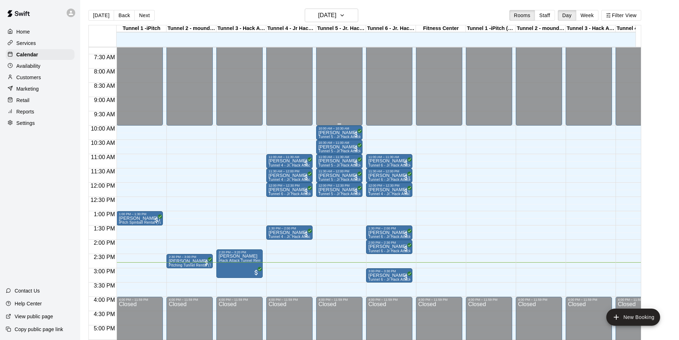
scroll to position [220, 0]
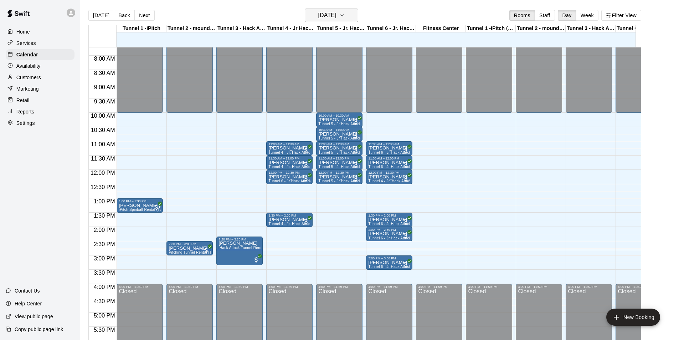
click at [318, 15] on h6 "[DATE]" at bounding box center [327, 15] width 18 height 10
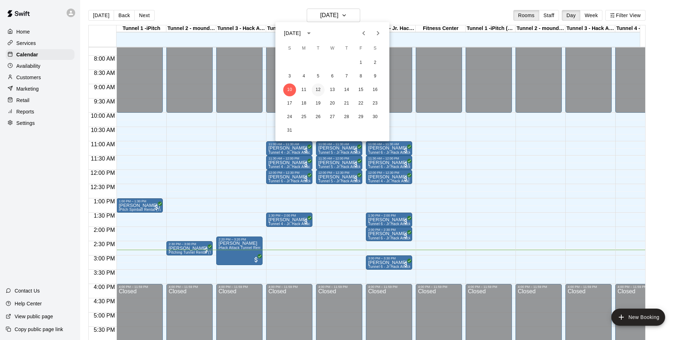
click at [319, 87] on button "12" at bounding box center [318, 89] width 13 height 13
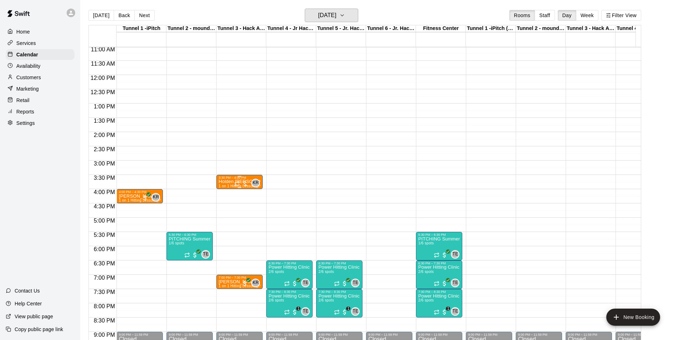
scroll to position [327, 0]
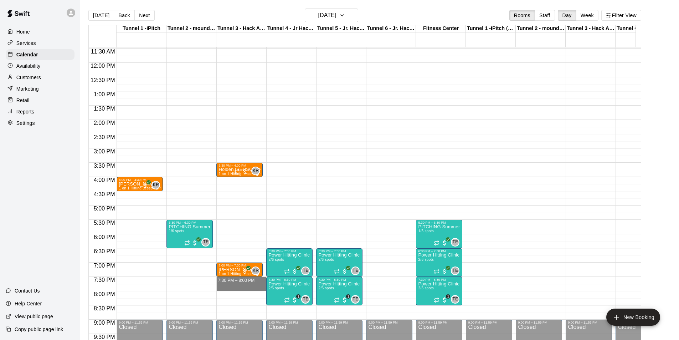
drag, startPoint x: 221, startPoint y: 278, endPoint x: 221, endPoint y: 284, distance: 6.4
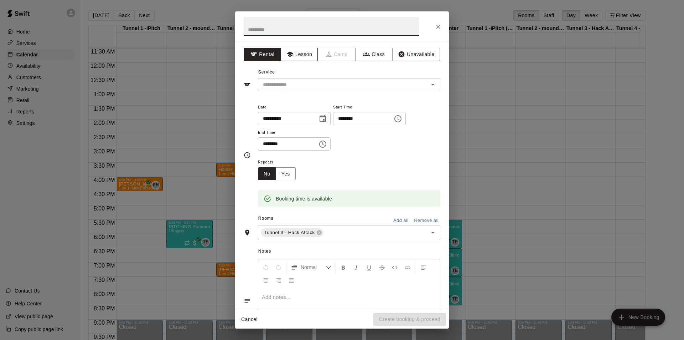
click at [306, 55] on button "Lesson" at bounding box center [299, 54] width 37 height 13
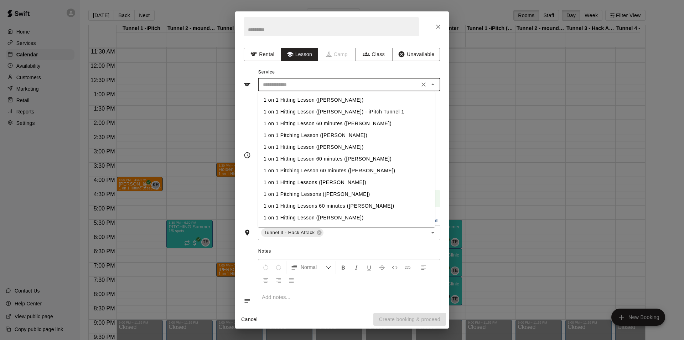
click at [311, 84] on input "text" at bounding box center [338, 84] width 157 height 9
click at [310, 104] on li "1 on 1 Hitting Lesson ([PERSON_NAME])" at bounding box center [346, 100] width 177 height 12
type input "**********"
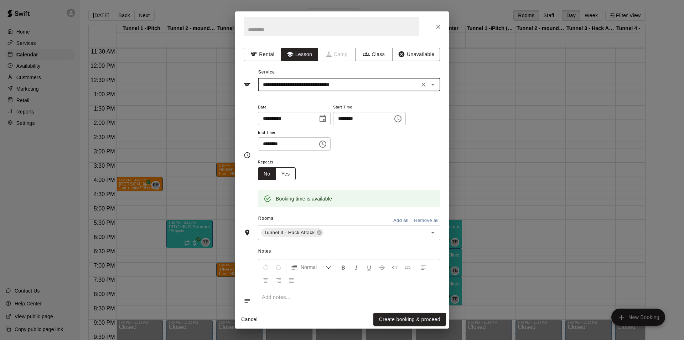
click at [284, 173] on button "Yes" at bounding box center [286, 173] width 20 height 13
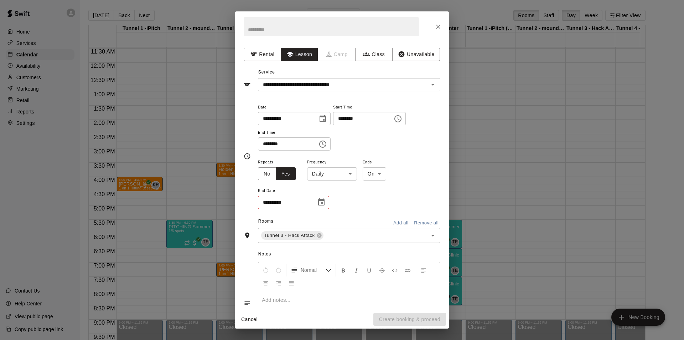
click at [326, 199] on button "Choose date" at bounding box center [321, 202] width 14 height 14
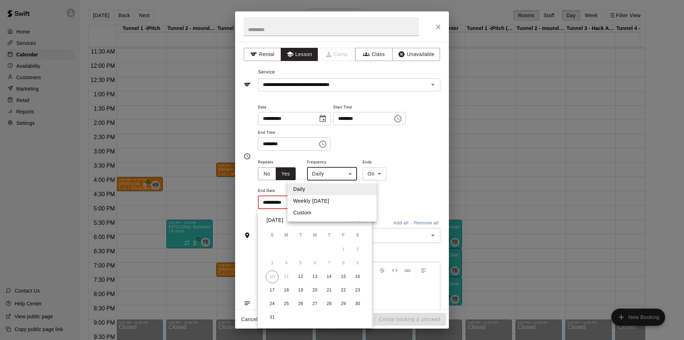
click at [346, 179] on body "Home Services Calendar Availability Customers Marketing Retail Reports Settings…" at bounding box center [342, 175] width 684 height 351
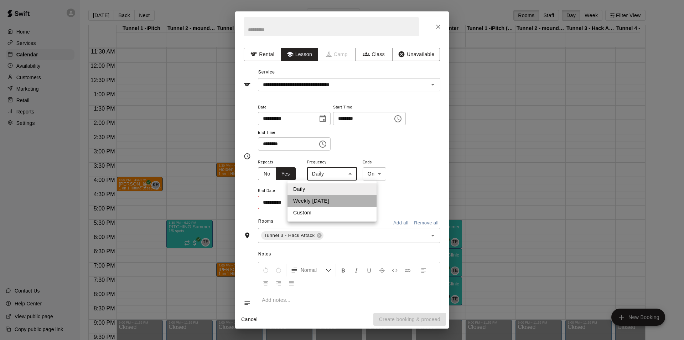
click at [331, 201] on li "Weekly [DATE]" at bounding box center [332, 201] width 89 height 12
type input "******"
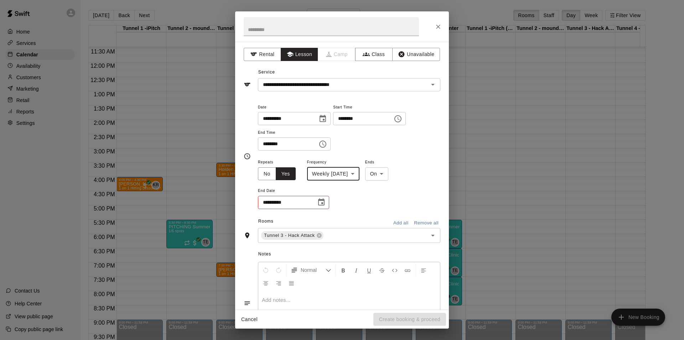
click at [324, 202] on icon "Choose date" at bounding box center [321, 201] width 6 height 7
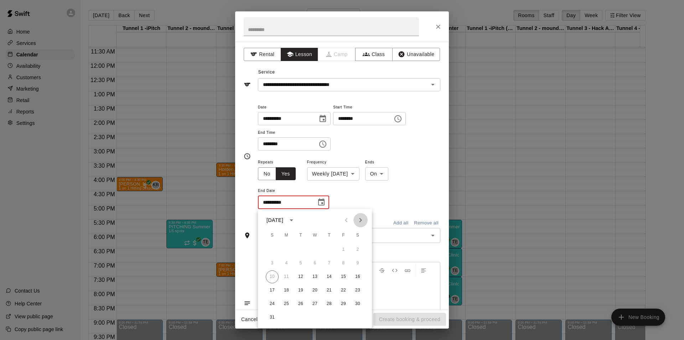
click at [357, 221] on icon "Next month" at bounding box center [360, 220] width 9 height 9
click at [302, 290] on button "23" at bounding box center [300, 290] width 13 height 13
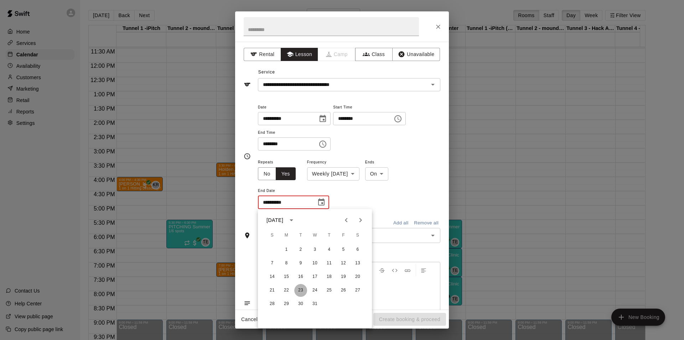
type input "**********"
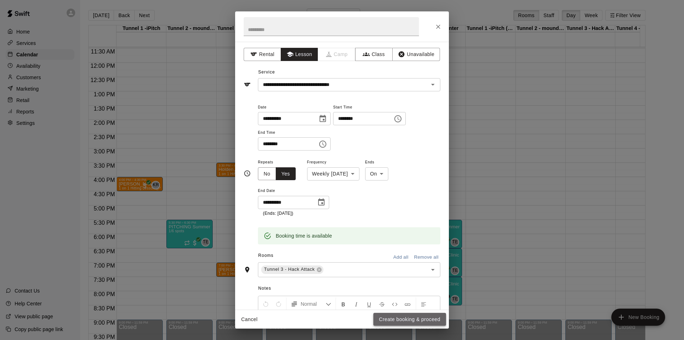
click at [404, 318] on button "Create booking & proceed" at bounding box center [409, 319] width 73 height 13
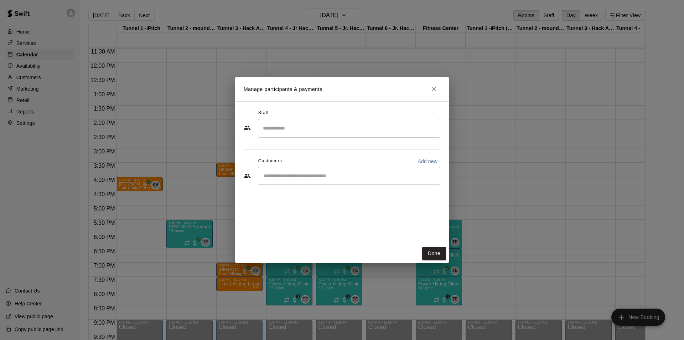
click at [293, 131] on input "Search staff" at bounding box center [349, 128] width 176 height 12
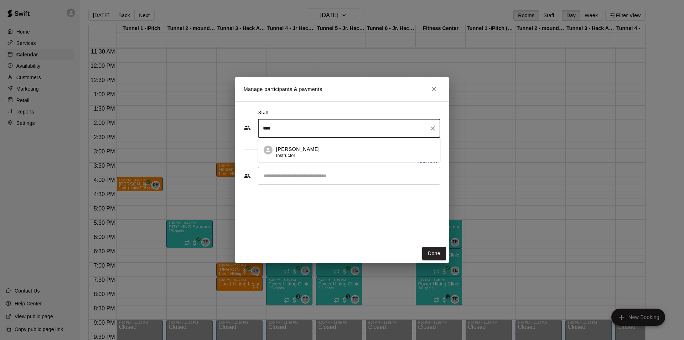
click at [295, 150] on p "[PERSON_NAME]" at bounding box center [297, 148] width 43 height 7
type input "****"
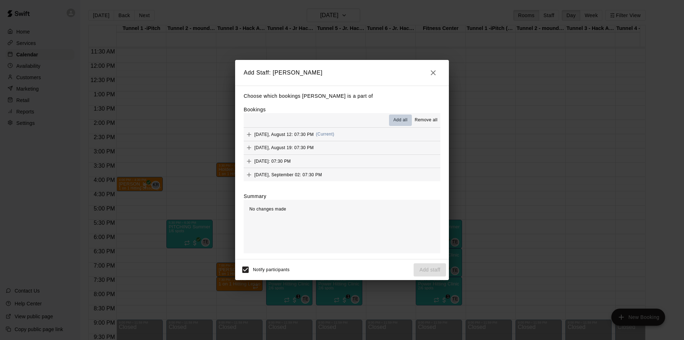
click at [394, 122] on span "Add all" at bounding box center [400, 120] width 14 height 7
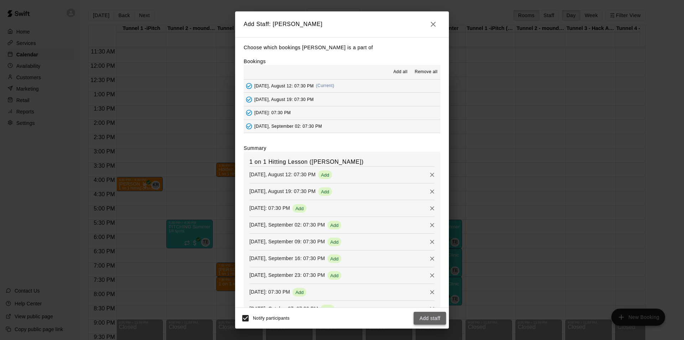
click at [429, 319] on button "Add staff" at bounding box center [430, 317] width 32 height 13
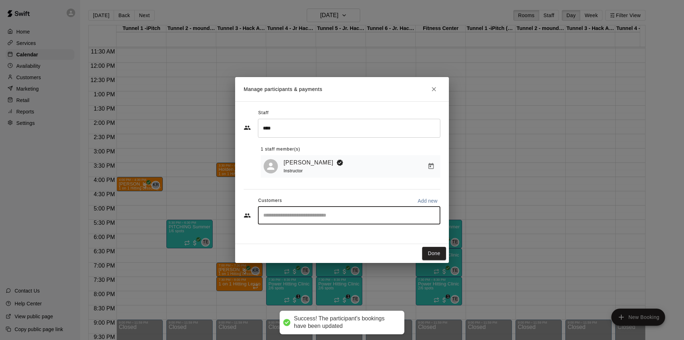
click at [305, 212] on input "Start typing to search customers..." at bounding box center [349, 215] width 176 height 7
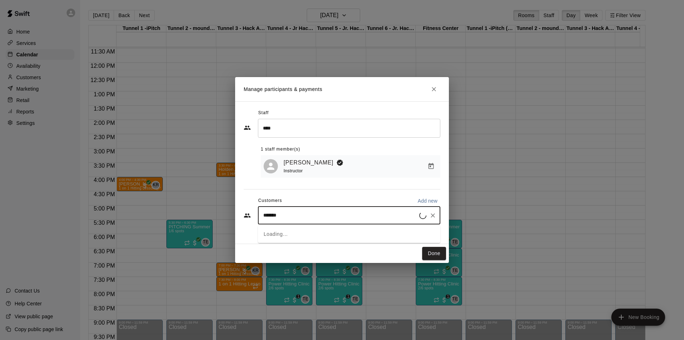
type input "********"
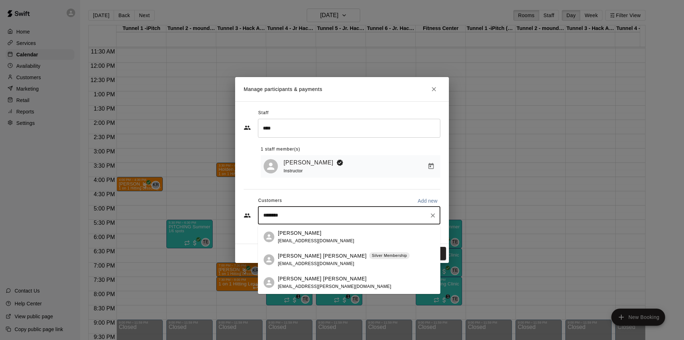
click at [314, 284] on span "[EMAIL_ADDRESS][PERSON_NAME][DOMAIN_NAME]" at bounding box center [334, 286] width 113 height 5
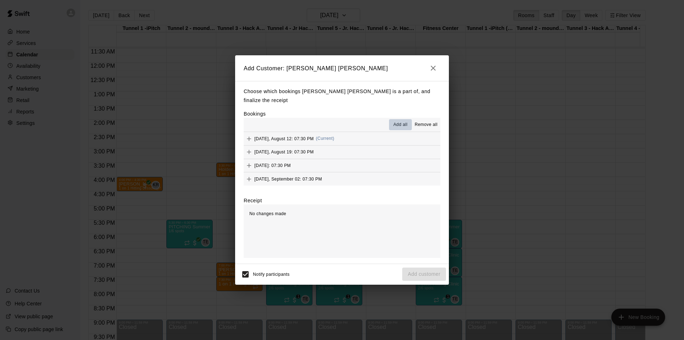
click at [400, 122] on span "Add all" at bounding box center [400, 124] width 14 height 7
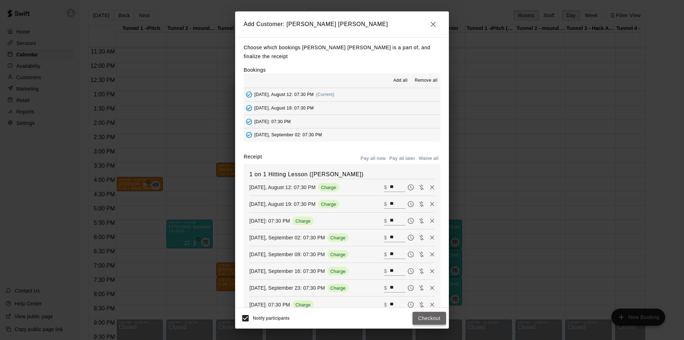
click at [425, 320] on button "Checkout" at bounding box center [429, 317] width 33 height 13
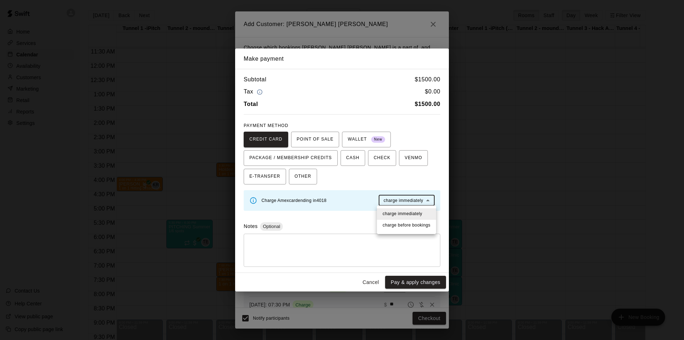
click at [417, 198] on body "Home Services Calendar Availability Customers Marketing Retail Reports Settings…" at bounding box center [342, 175] width 684 height 351
click at [417, 224] on span "charge before booking s" at bounding box center [407, 225] width 48 height 7
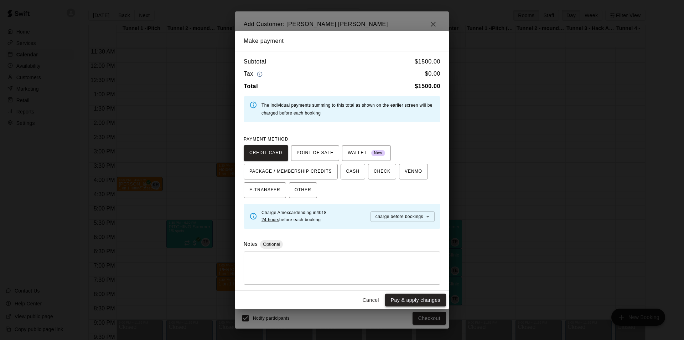
click at [424, 302] on button "Pay & apply changes" at bounding box center [415, 299] width 61 height 13
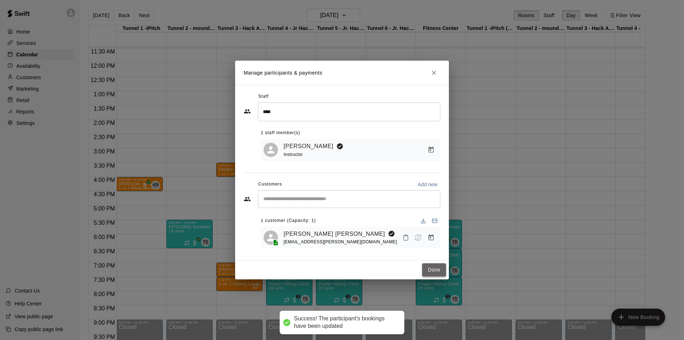
click at [439, 268] on button "Done" at bounding box center [434, 269] width 24 height 13
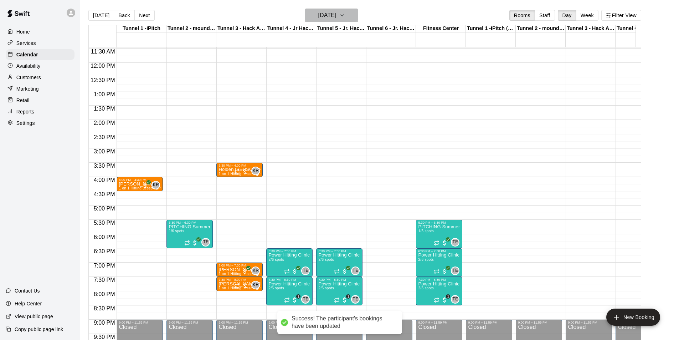
click at [320, 15] on h6 "[DATE]" at bounding box center [327, 15] width 18 height 10
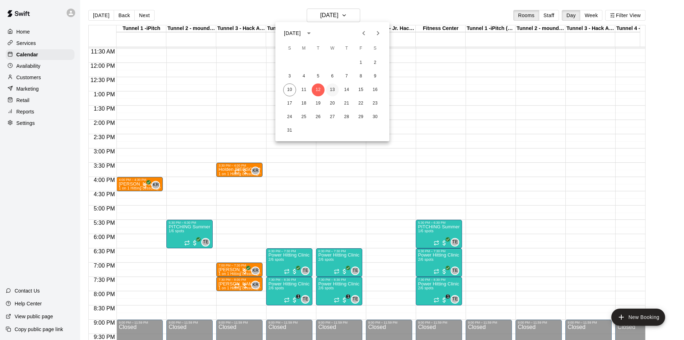
click at [330, 88] on button "13" at bounding box center [332, 89] width 13 height 13
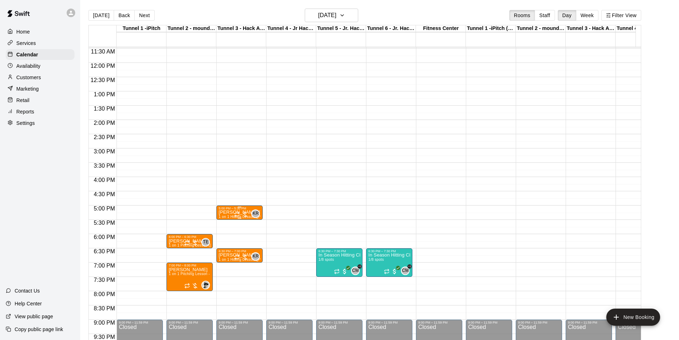
click at [233, 212] on p "[PERSON_NAME] [PERSON_NAME]" at bounding box center [239, 212] width 42 height 0
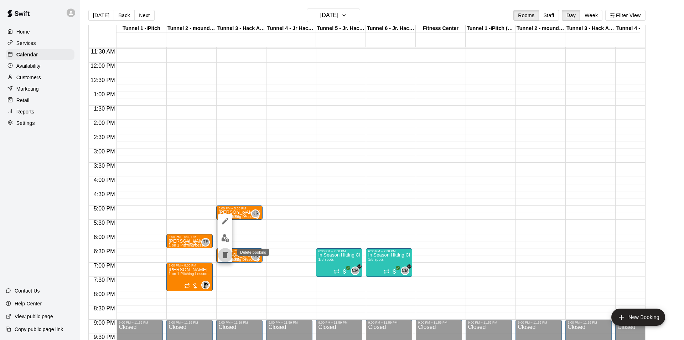
click at [224, 254] on icon "delete" at bounding box center [225, 255] width 5 height 6
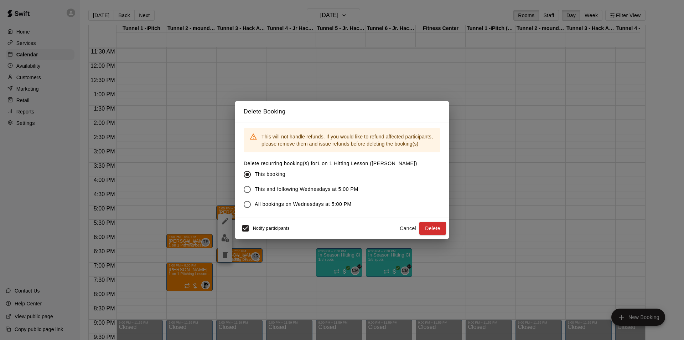
click at [255, 190] on span "This and following Wednesdays at 5:00 PM" at bounding box center [307, 188] width 104 height 7
click at [255, 203] on span "All bookings on Wednesdays at 5:00 PM" at bounding box center [303, 203] width 97 height 7
click at [433, 227] on button "Delete" at bounding box center [432, 228] width 27 height 13
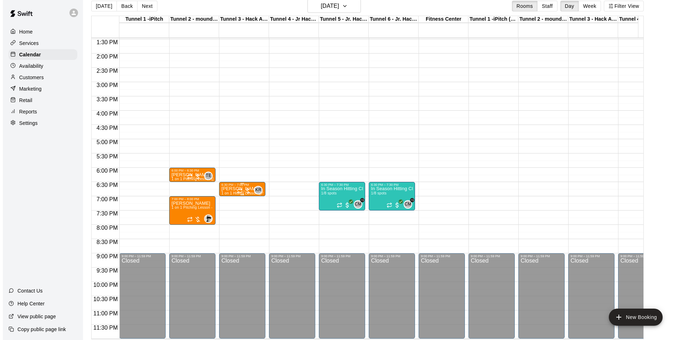
scroll to position [11, 0]
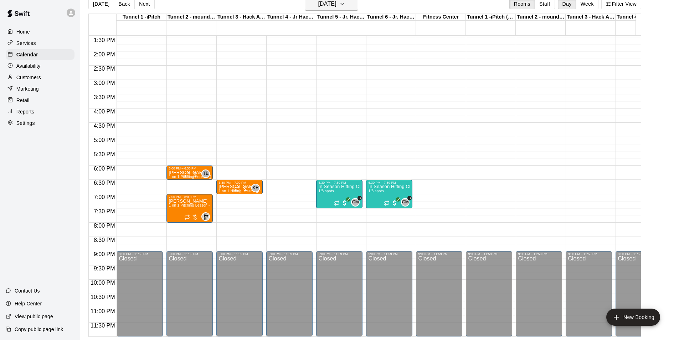
click at [336, 8] on h6 "[DATE]" at bounding box center [327, 4] width 18 height 10
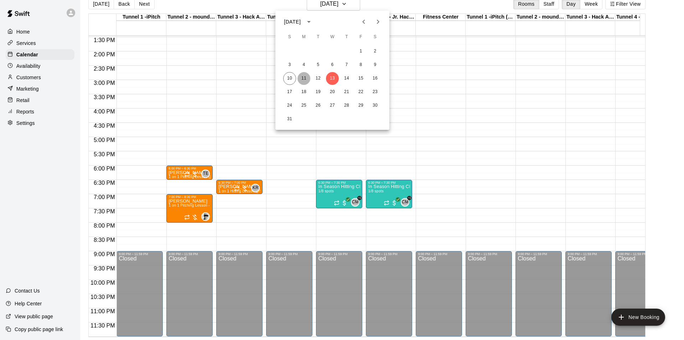
click at [304, 75] on button "11" at bounding box center [304, 78] width 13 height 13
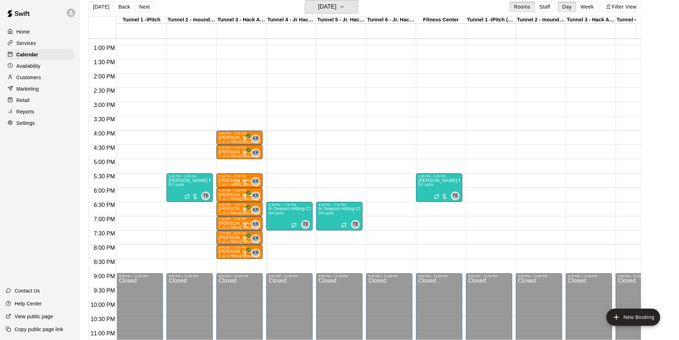
scroll to position [354, 0]
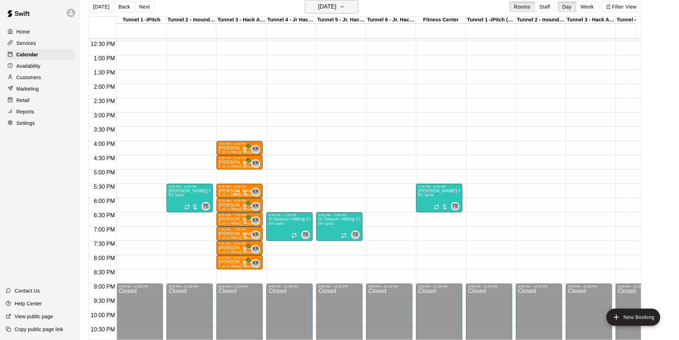
click at [330, 12] on button "[DATE]" at bounding box center [331, 7] width 53 height 14
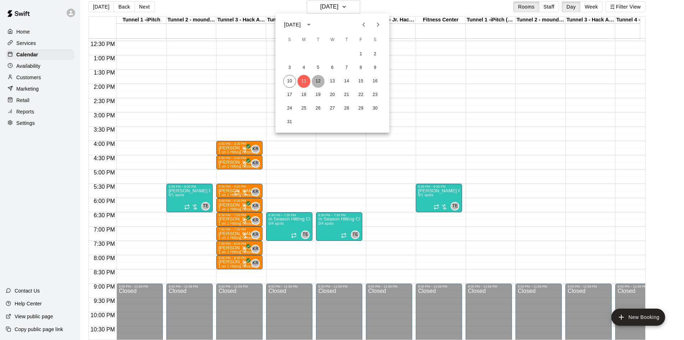
click at [320, 79] on button "12" at bounding box center [318, 81] width 13 height 13
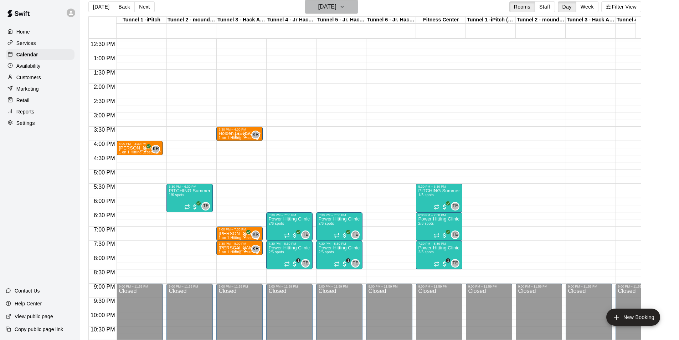
click at [336, 4] on h6 "[DATE]" at bounding box center [327, 7] width 18 height 10
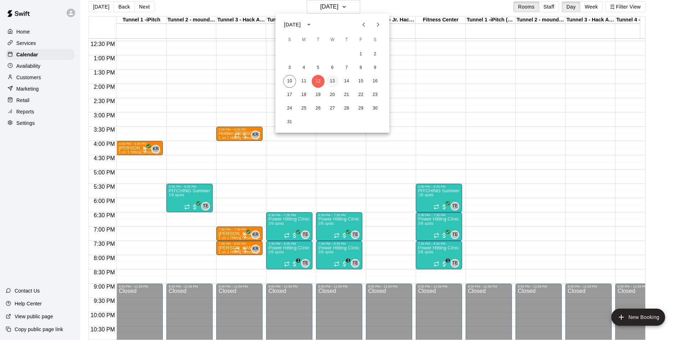
click at [335, 77] on button "13" at bounding box center [332, 81] width 13 height 13
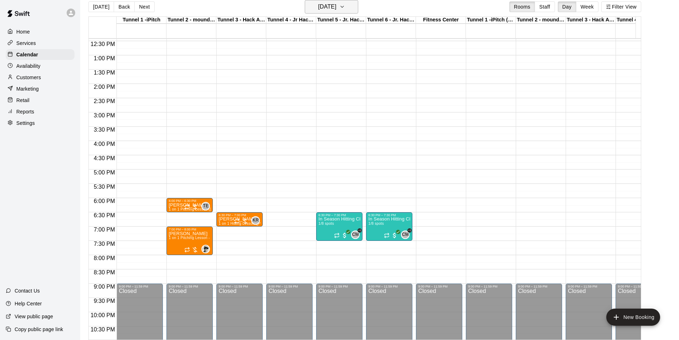
click at [325, 4] on h6 "[DATE]" at bounding box center [327, 7] width 18 height 10
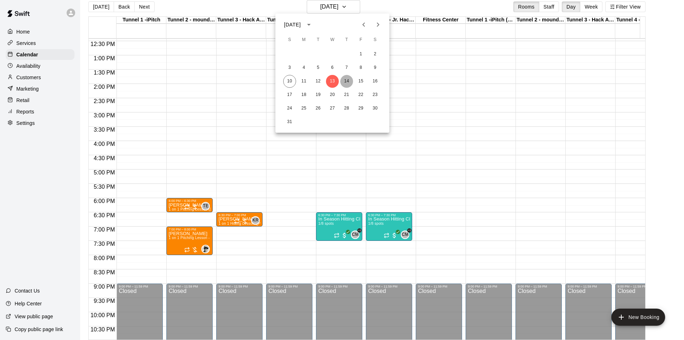
click at [342, 83] on button "14" at bounding box center [346, 81] width 13 height 13
